Goal: Navigation & Orientation: Find specific page/section

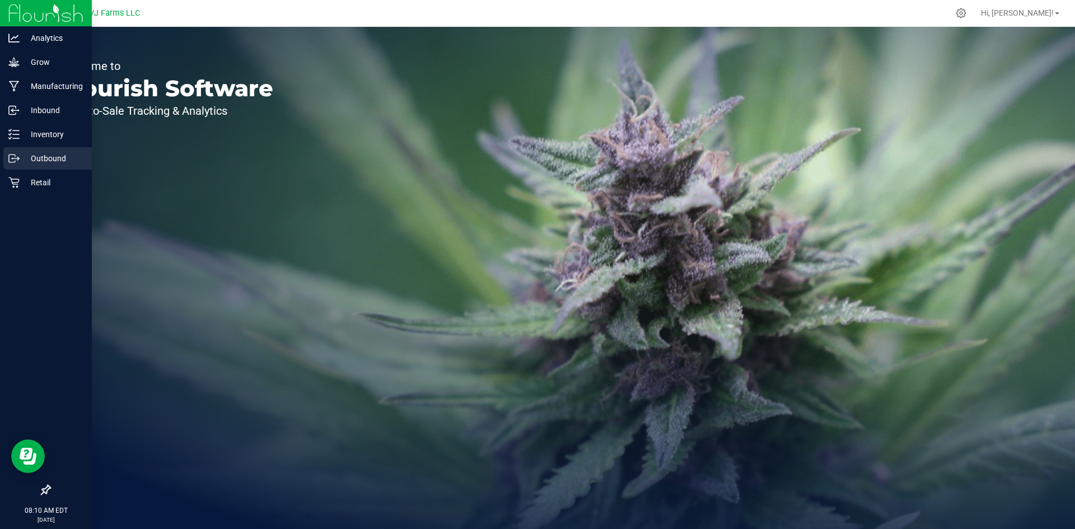
click at [22, 149] on div "Outbound" at bounding box center [47, 158] width 89 height 22
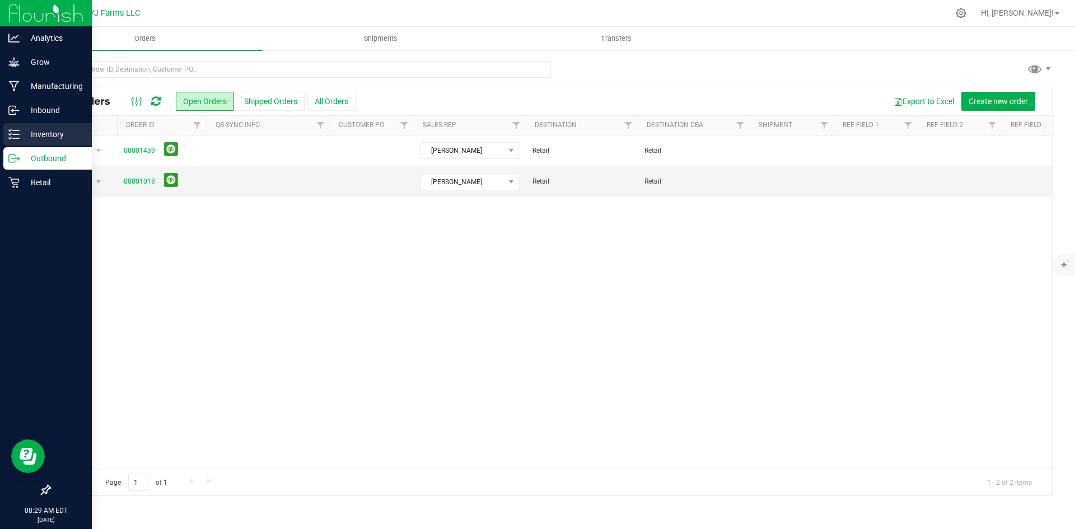
click at [41, 132] on p "Inventory" at bounding box center [53, 134] width 67 height 13
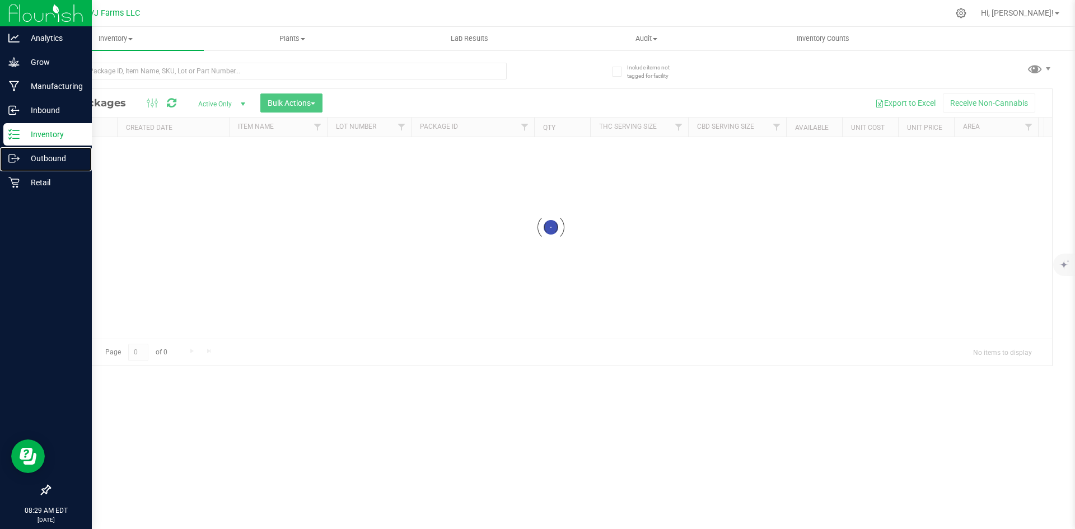
click at [45, 161] on p "Outbound" at bounding box center [53, 158] width 67 height 13
